Goal: Information Seeking & Learning: Check status

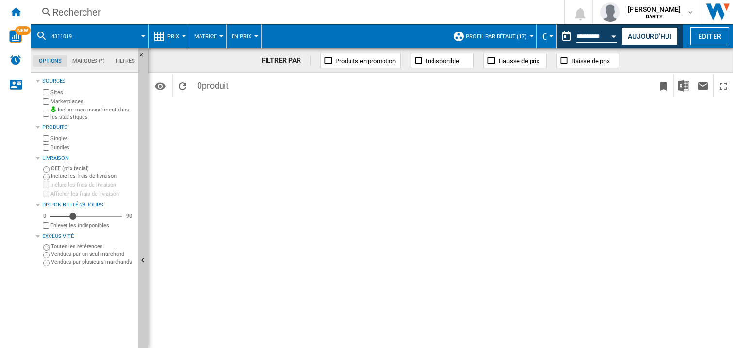
click at [616, 34] on button "Open calendar" at bounding box center [613, 34] width 17 height 17
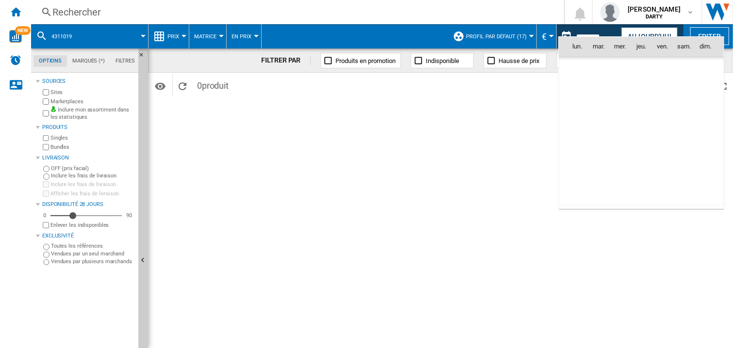
scroll to position [4629, 0]
drag, startPoint x: 618, startPoint y: 88, endPoint x: 88, endPoint y: 12, distance: 535.4
click at [617, 88] on span "1" at bounding box center [619, 89] width 19 height 19
type input "**********"
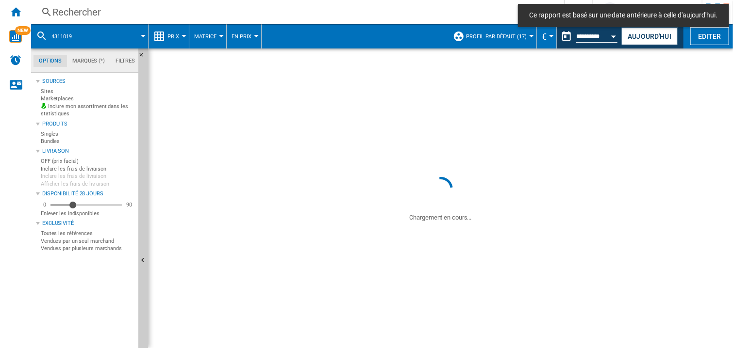
click at [88, 12] on div "Rechercher" at bounding box center [295, 12] width 486 height 14
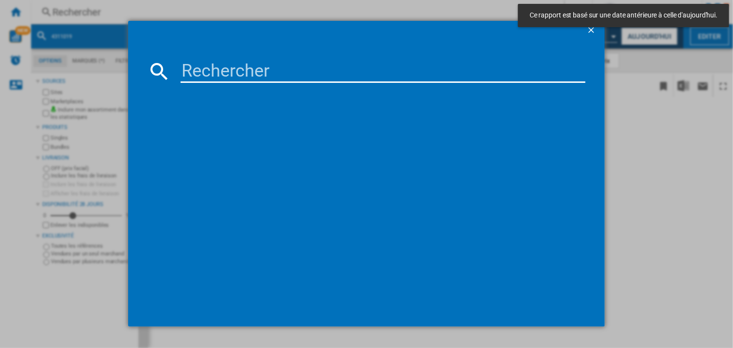
type input "7890796"
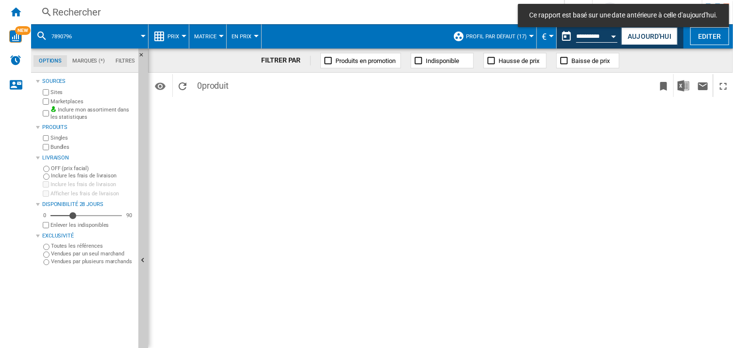
click at [340, 203] on div "FILTRER PAR Produits en promotion Indisponible Hausse de prix Baisse de prix Id…" at bounding box center [440, 199] width 585 height 300
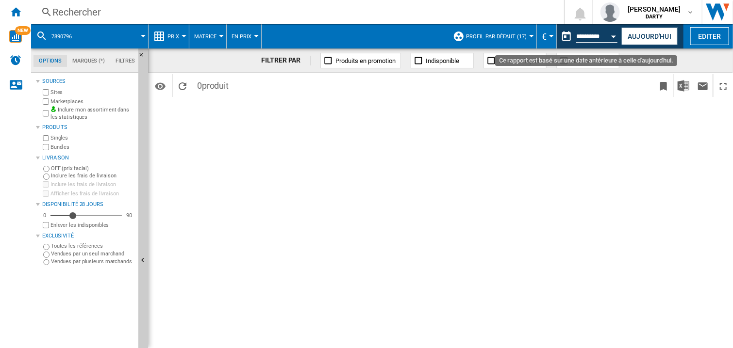
click at [612, 36] on div "Open calendar" at bounding box center [614, 36] width 5 height 2
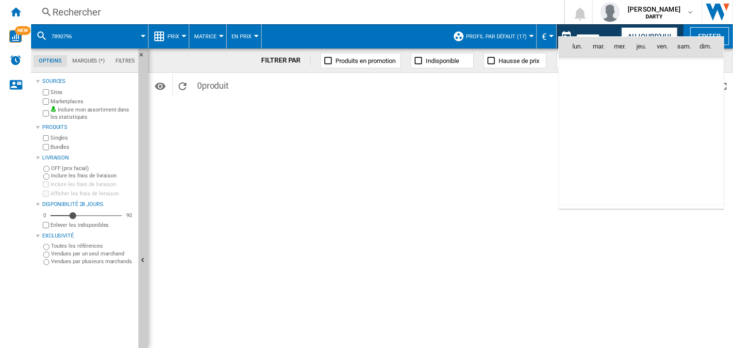
scroll to position [4629, 0]
click at [645, 113] on td "9" at bounding box center [640, 110] width 21 height 21
click at [650, 34] on div at bounding box center [366, 174] width 733 height 348
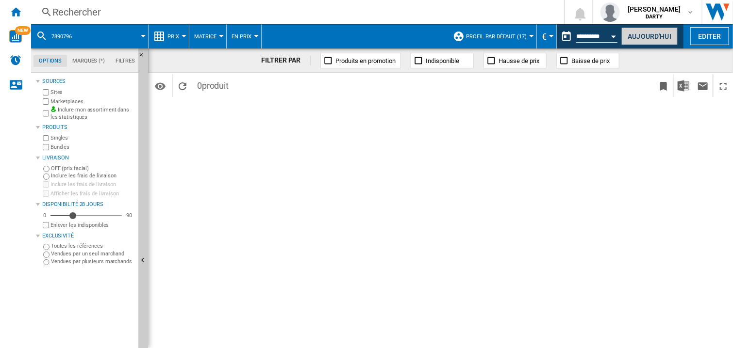
click at [645, 37] on button "Aujourd'hui" at bounding box center [649, 36] width 56 height 18
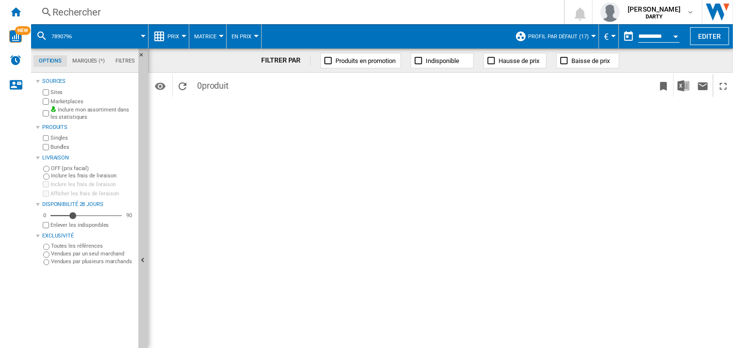
click at [676, 37] on div "Open calendar" at bounding box center [675, 36] width 5 height 2
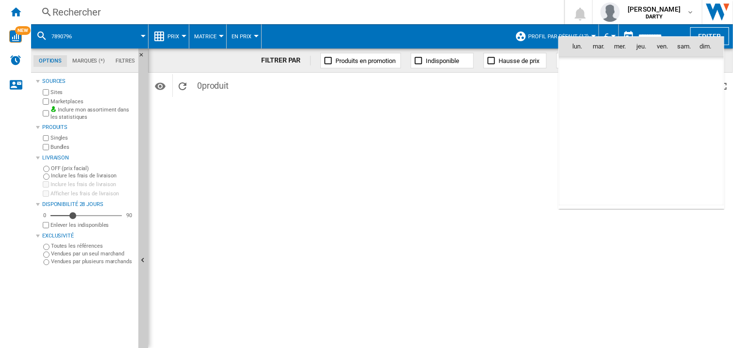
scroll to position [4629, 0]
click at [430, 177] on div at bounding box center [366, 174] width 733 height 348
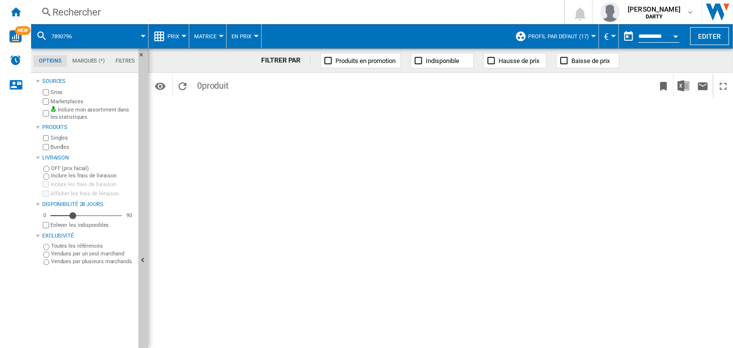
click at [675, 34] on button "Open calendar" at bounding box center [675, 34] width 17 height 17
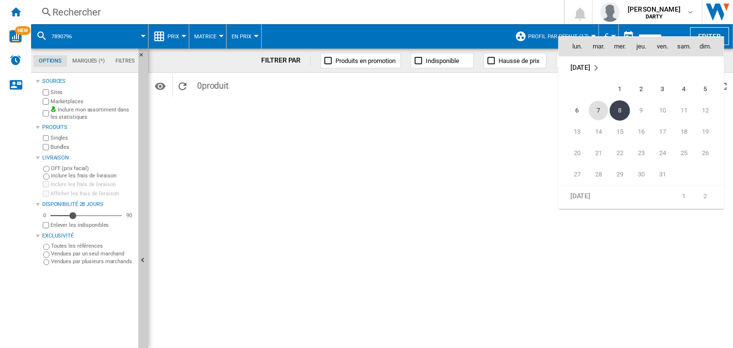
click at [598, 111] on span "7" at bounding box center [598, 110] width 19 height 19
type input "**********"
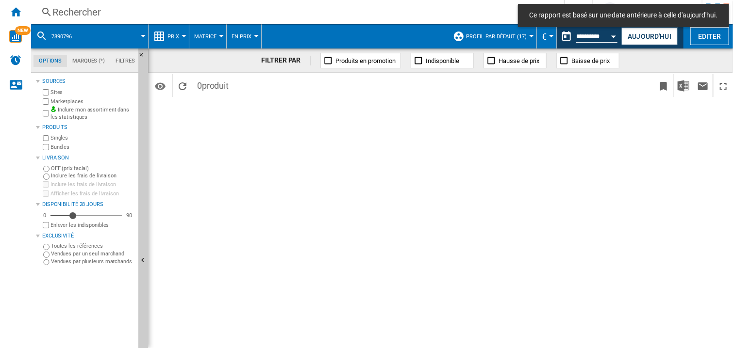
click at [76, 14] on div "Rechercher" at bounding box center [295, 12] width 486 height 14
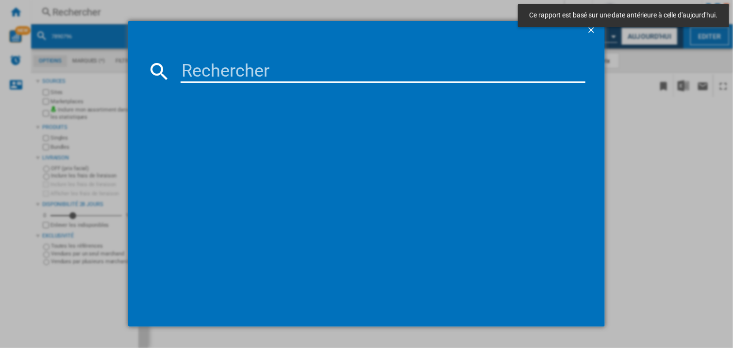
type input "8024901"
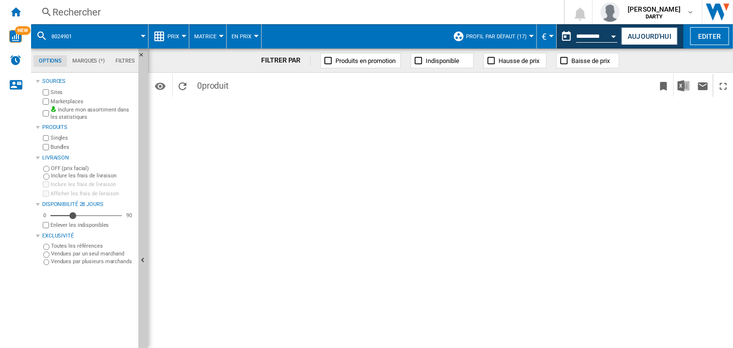
drag, startPoint x: 559, startPoint y: 197, endPoint x: 568, endPoint y: 168, distance: 30.5
click at [558, 197] on div "FILTRER PAR Produits en promotion Indisponible Hausse de prix Baisse de prix Id…" at bounding box center [440, 199] width 585 height 300
